Goal: Task Accomplishment & Management: Manage account settings

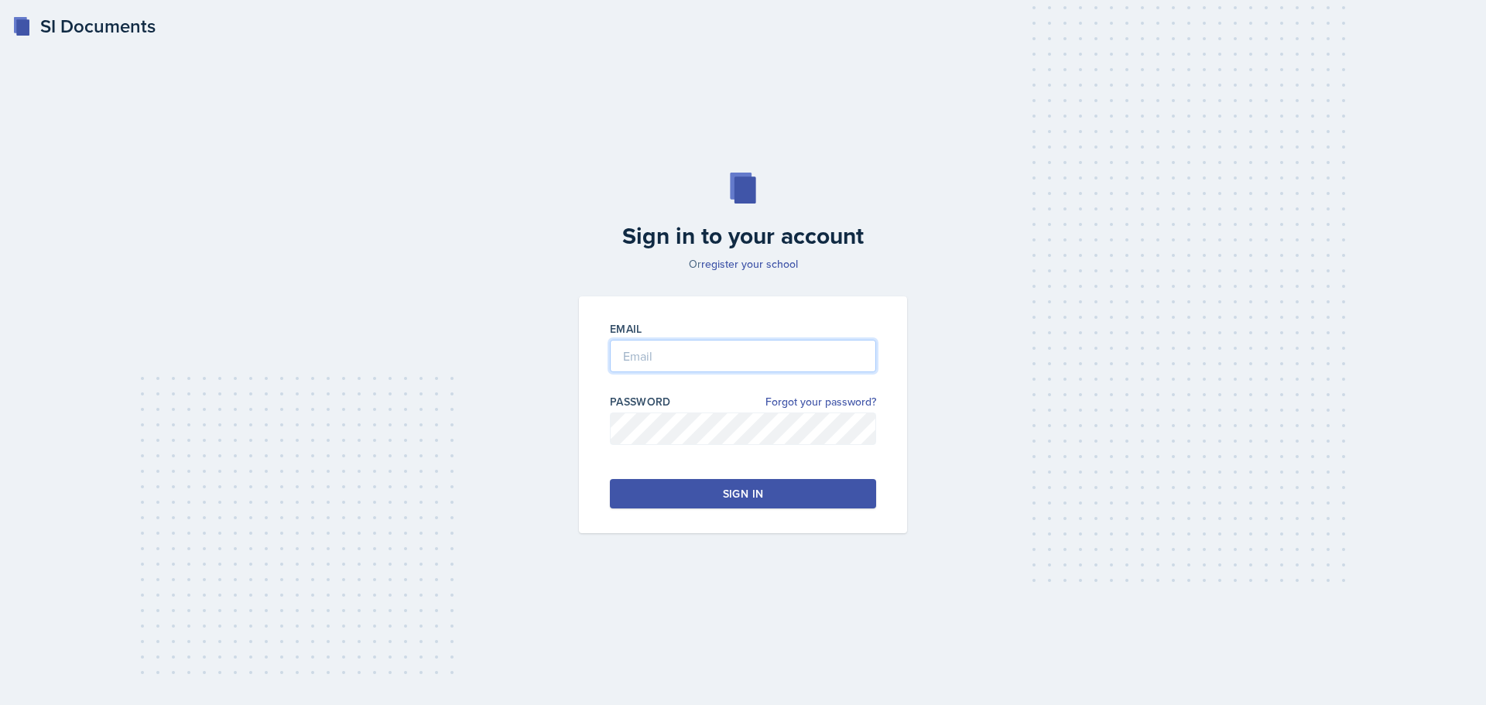
click at [776, 352] on input "email" at bounding box center [743, 356] width 266 height 33
type input "[EMAIL_ADDRESS][DOMAIN_NAME]"
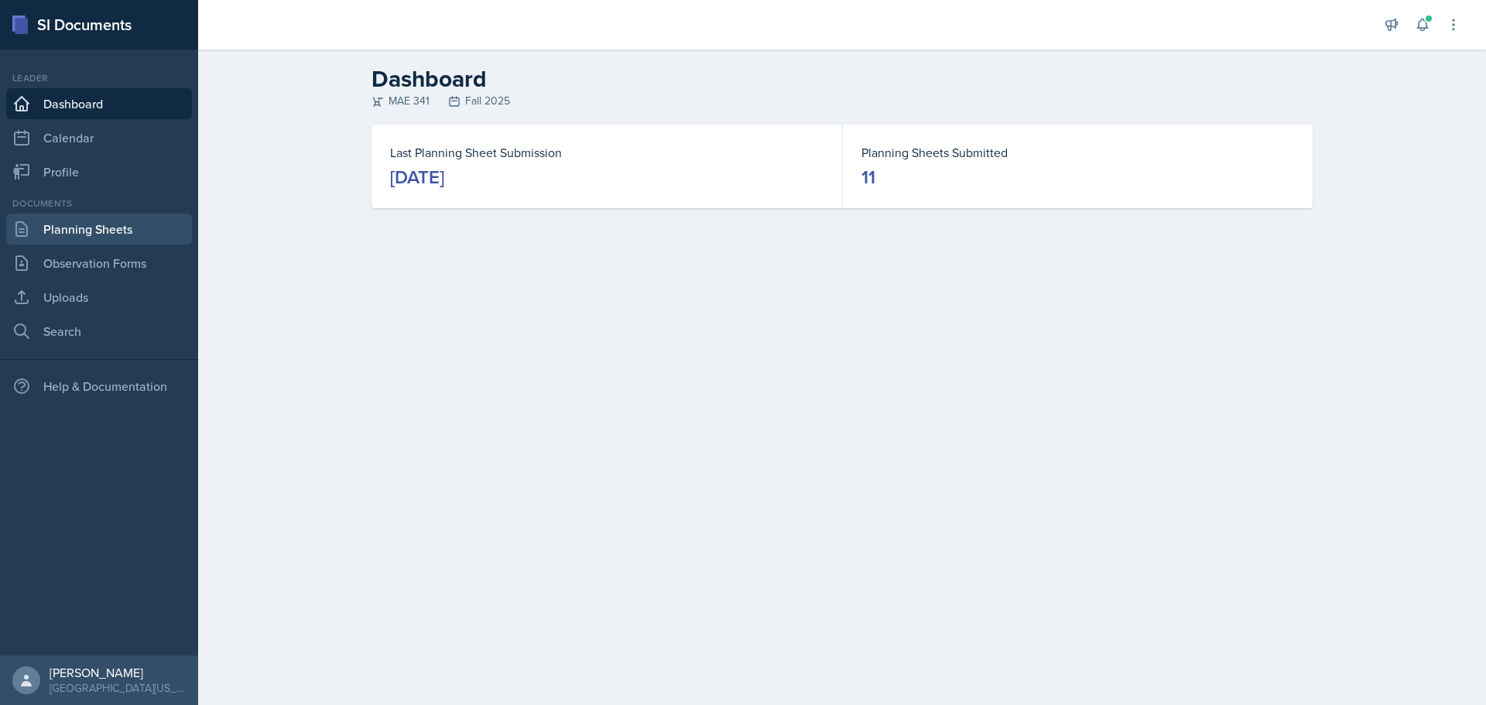
click at [88, 228] on link "Planning Sheets" at bounding box center [99, 229] width 186 height 31
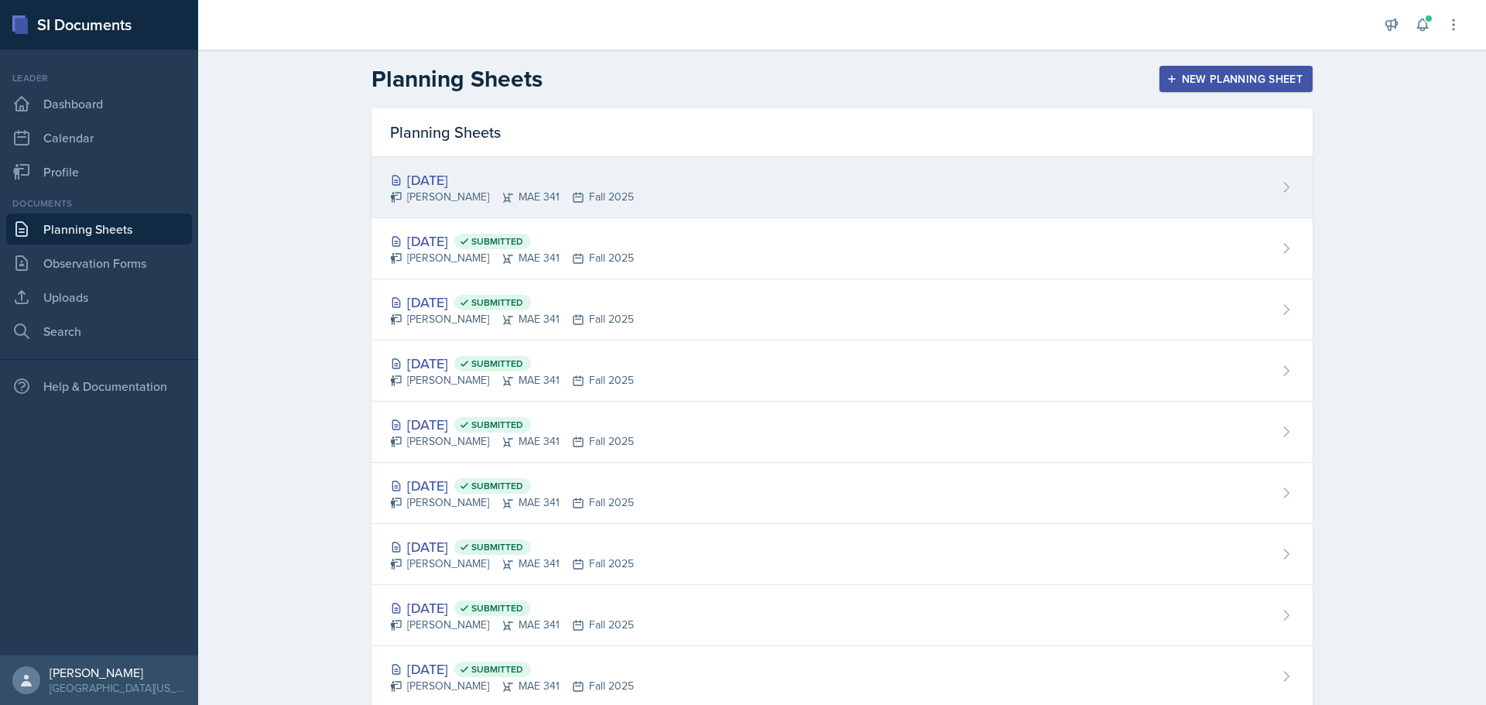
click at [1262, 181] on div "[DATE] [PERSON_NAME] MAE 341 Fall 2025" at bounding box center [842, 187] width 941 height 61
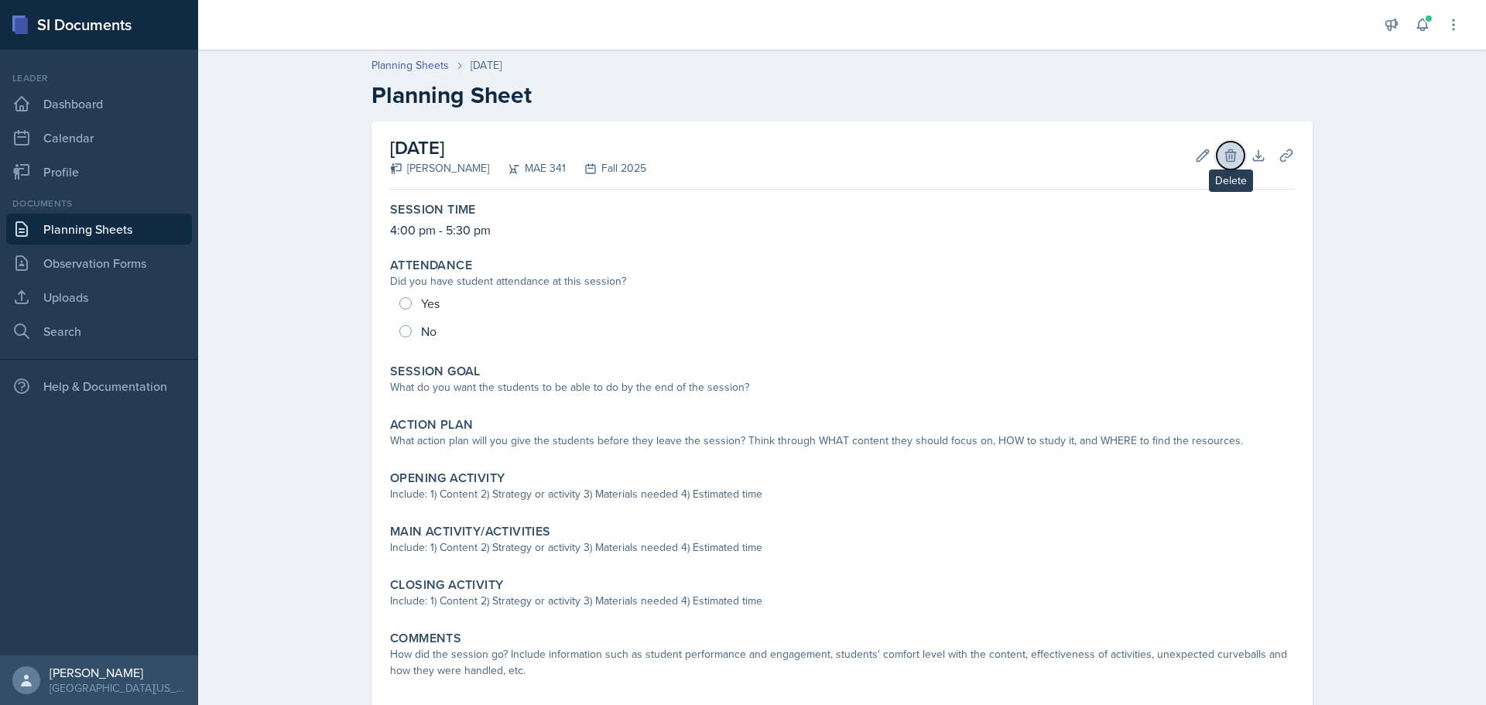
click at [1225, 153] on icon at bounding box center [1230, 155] width 15 height 15
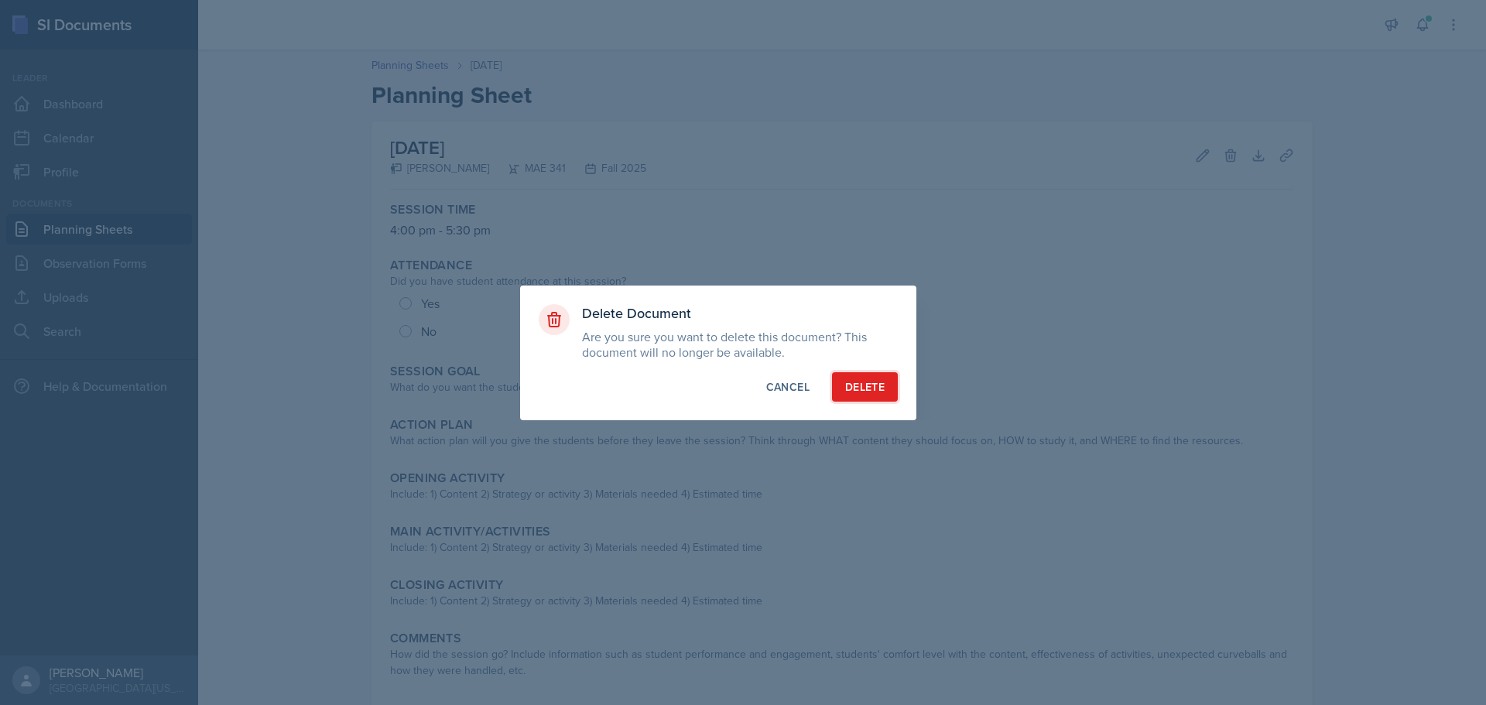
click at [849, 385] on div "Delete" at bounding box center [864, 386] width 39 height 15
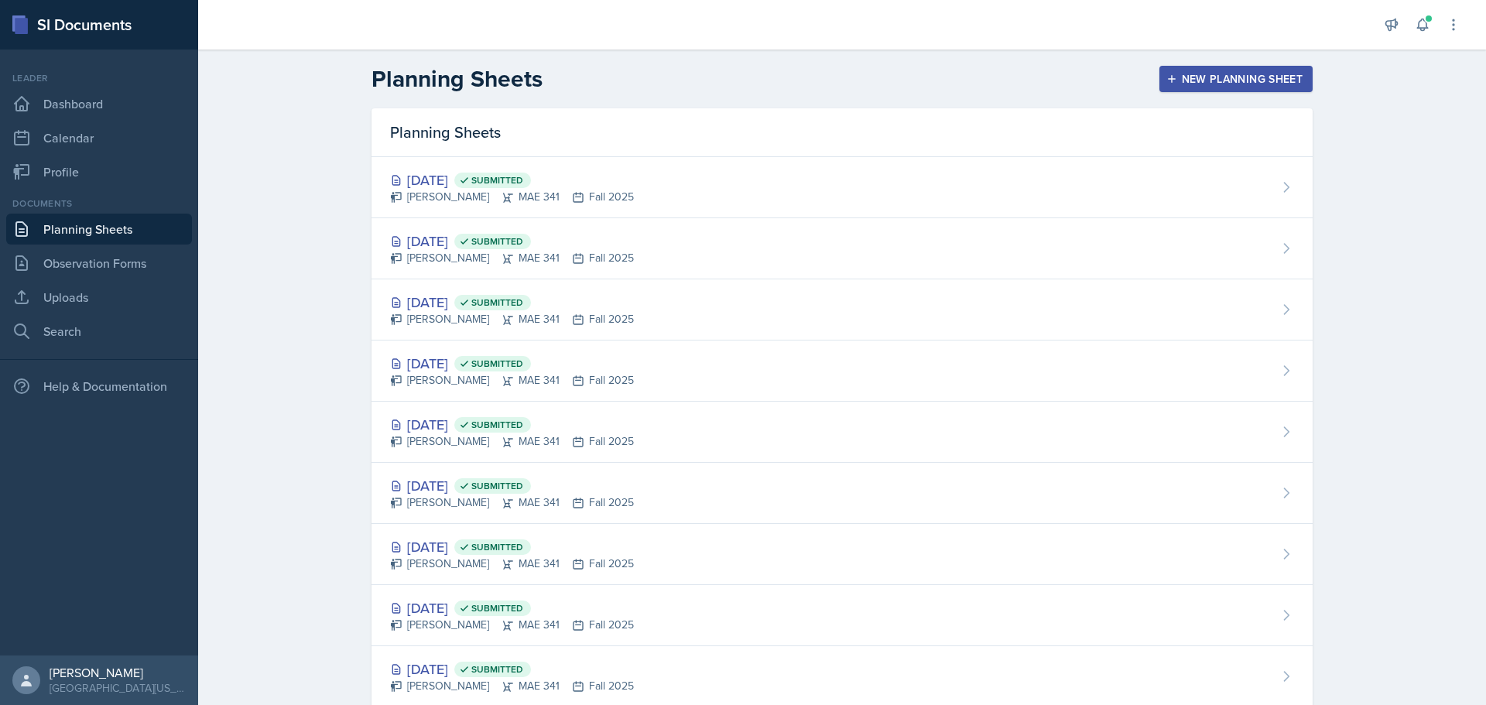
drag, startPoint x: 1195, startPoint y: 66, endPoint x: 1307, endPoint y: 94, distance: 114.9
click at [1195, 66] on button "New Planning Sheet" at bounding box center [1235, 79] width 153 height 26
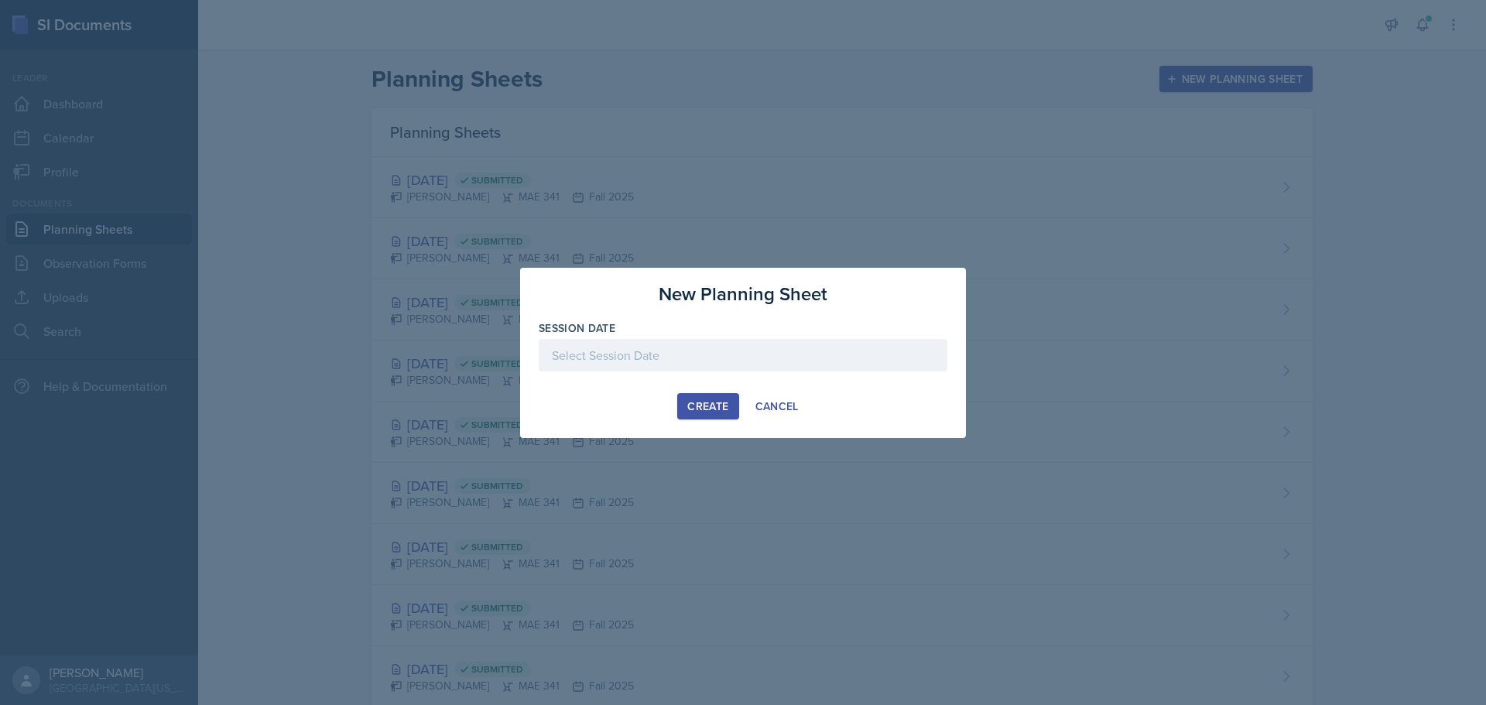
click at [724, 361] on div at bounding box center [743, 355] width 409 height 33
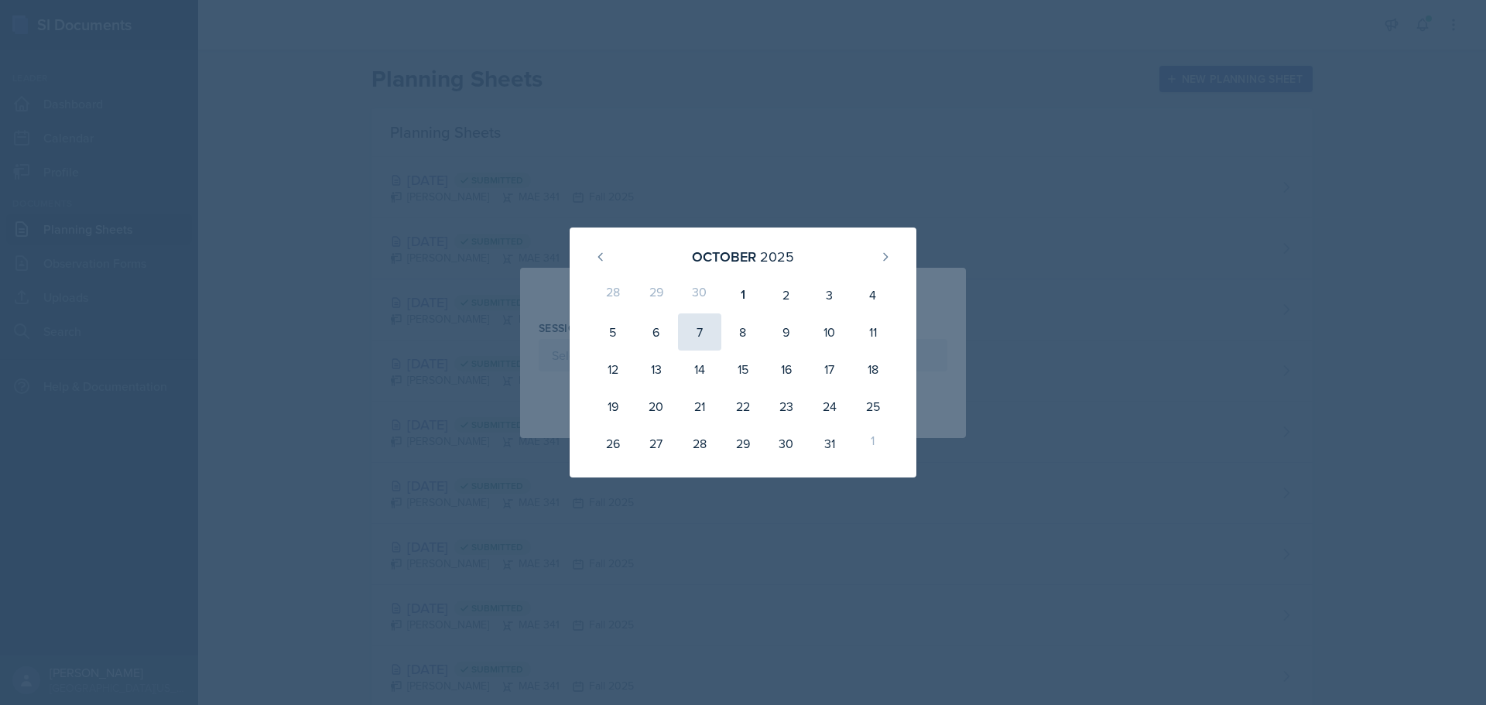
click at [701, 336] on div "7" at bounding box center [699, 331] width 43 height 37
type input "[DATE]"
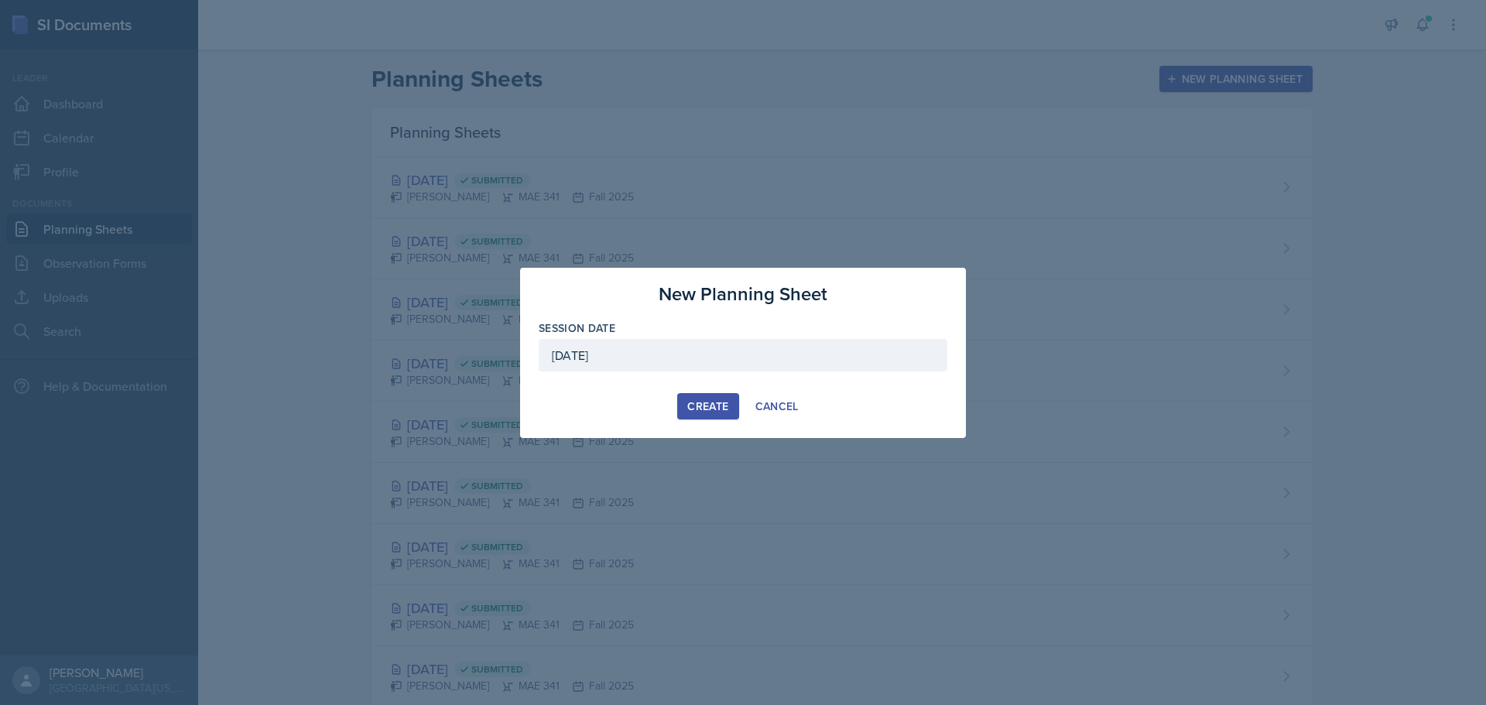
click at [716, 406] on div "Create" at bounding box center [707, 406] width 41 height 12
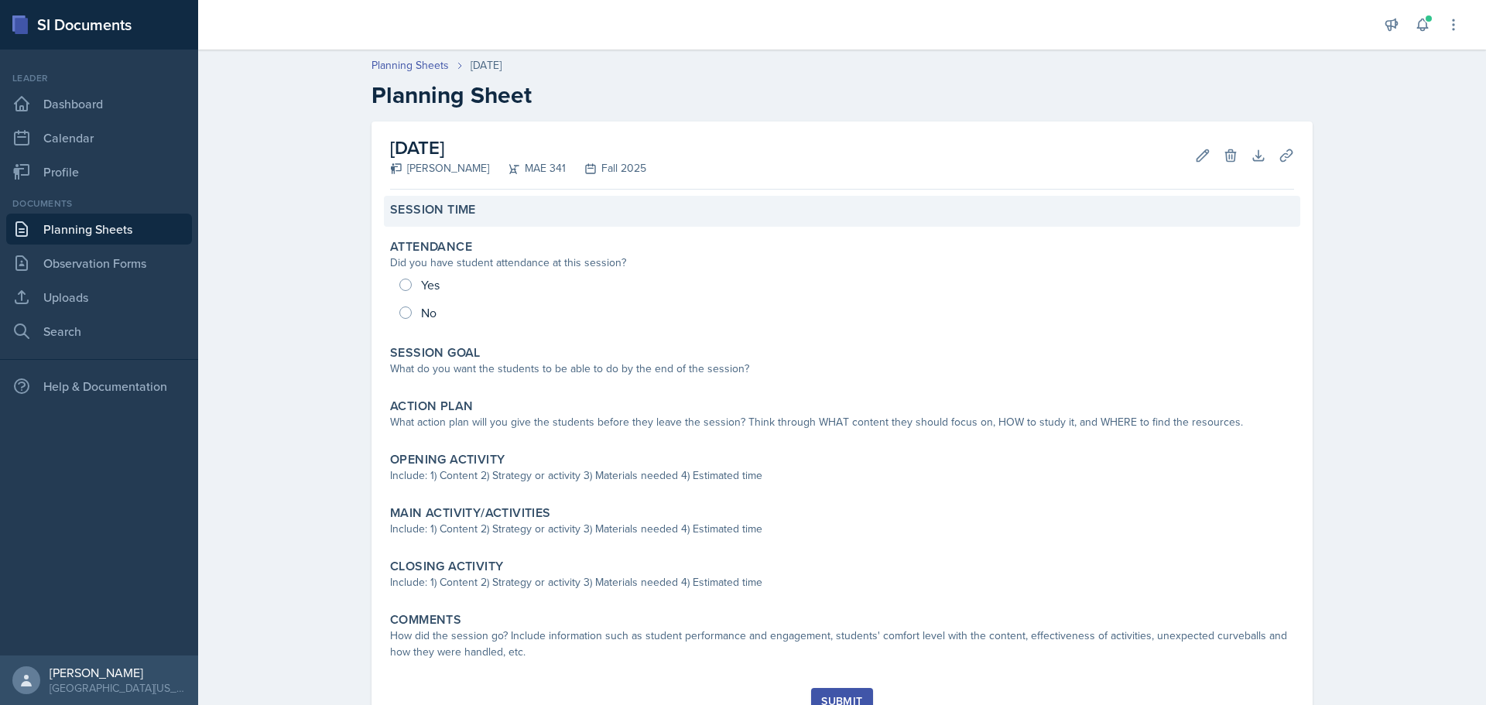
click at [476, 222] on div "Session Time" at bounding box center [842, 211] width 916 height 31
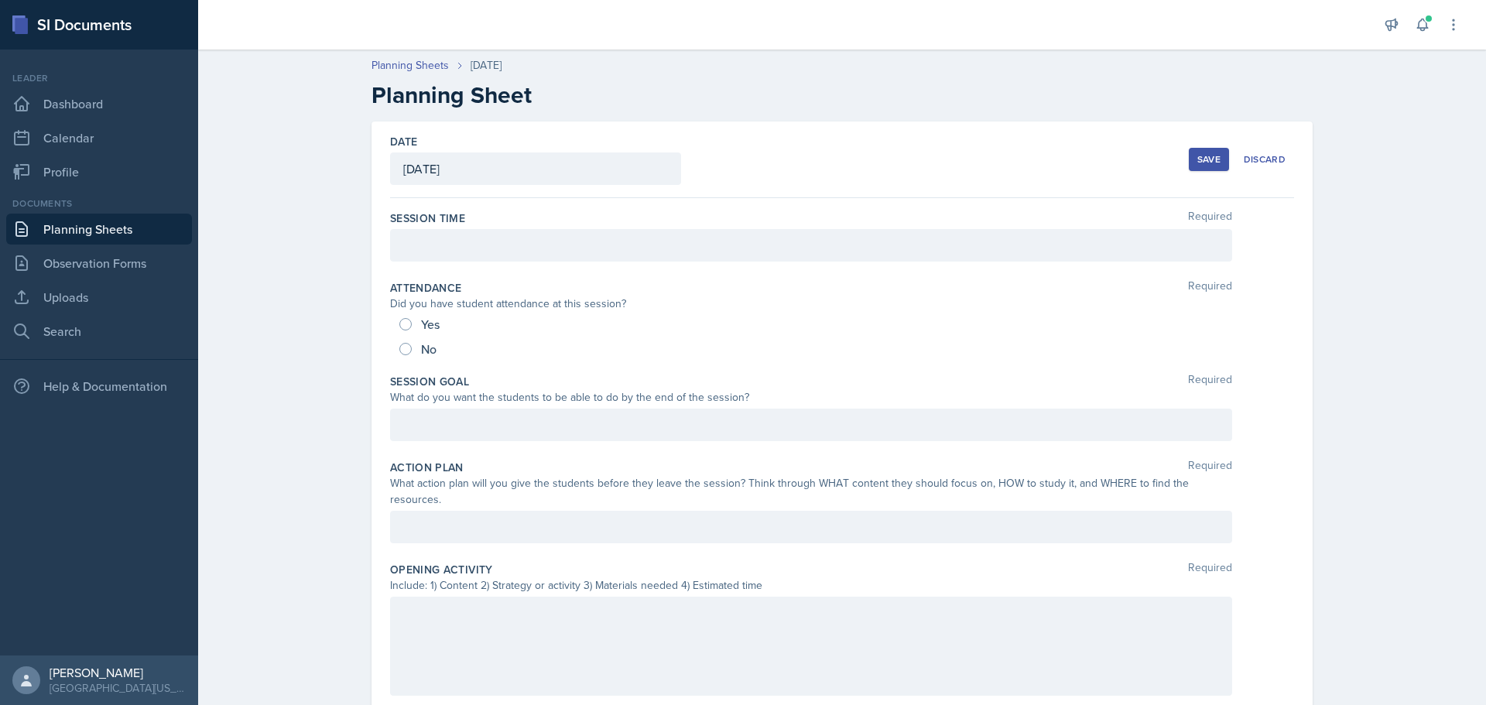
click at [507, 238] on div at bounding box center [811, 245] width 842 height 33
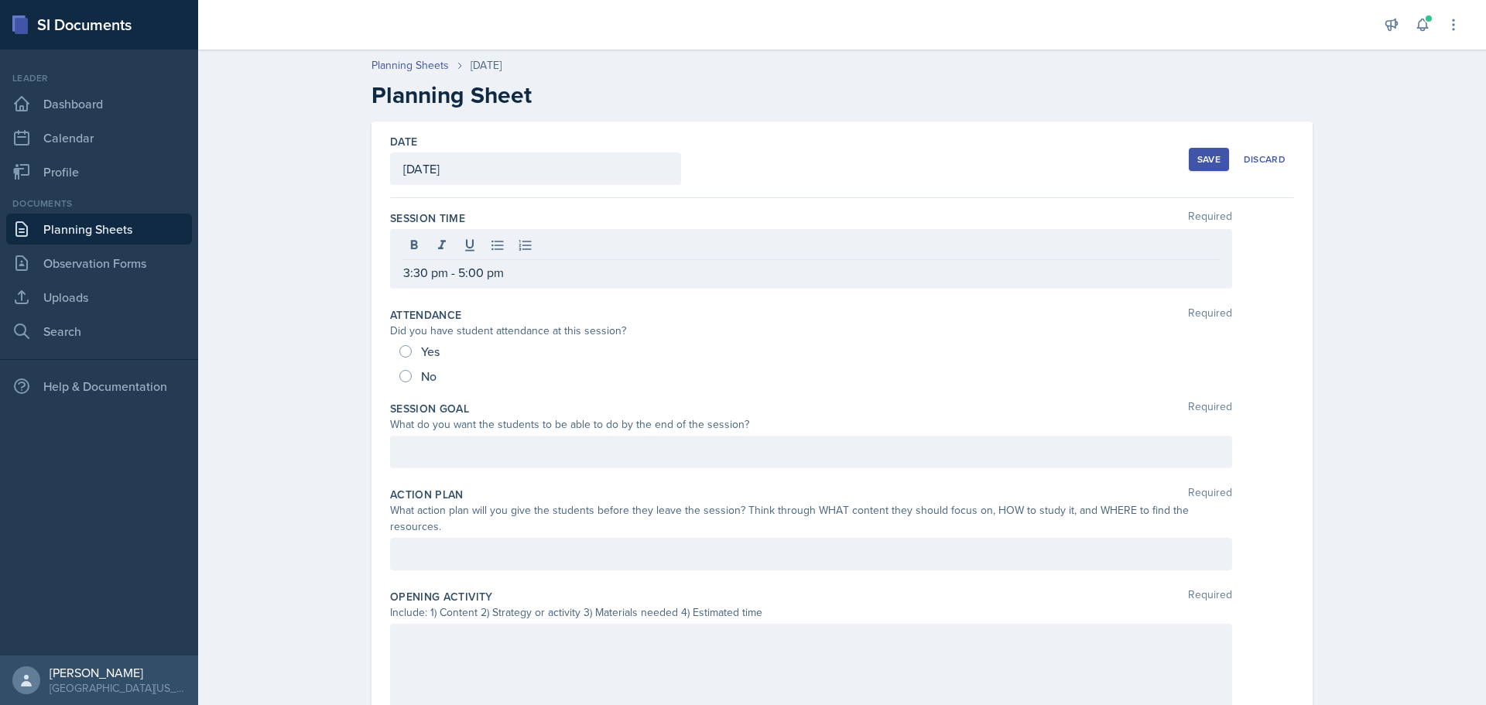
click at [1212, 152] on button "Save" at bounding box center [1209, 159] width 40 height 23
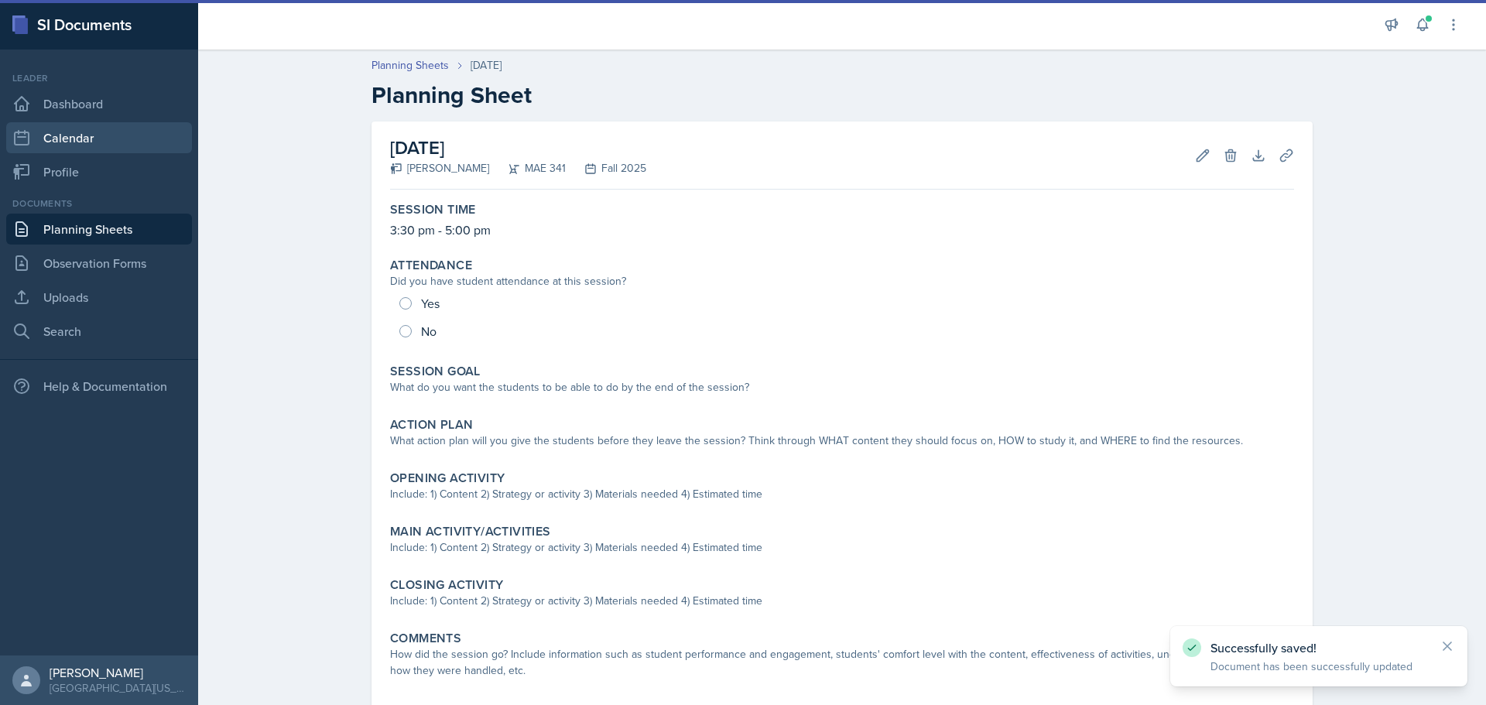
click at [84, 130] on link "Calendar" at bounding box center [99, 137] width 186 height 31
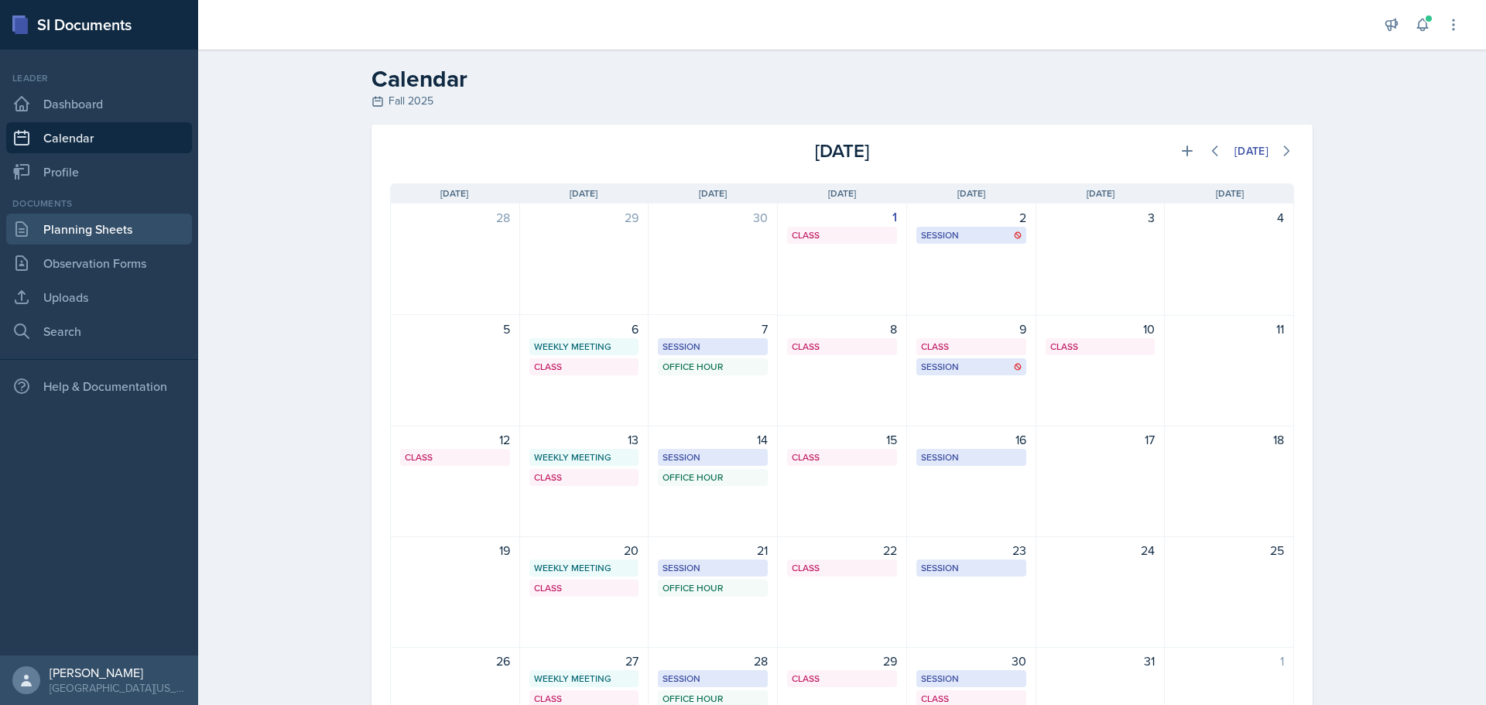
click at [122, 235] on link "Planning Sheets" at bounding box center [99, 229] width 186 height 31
